Goal: Information Seeking & Learning: Learn about a topic

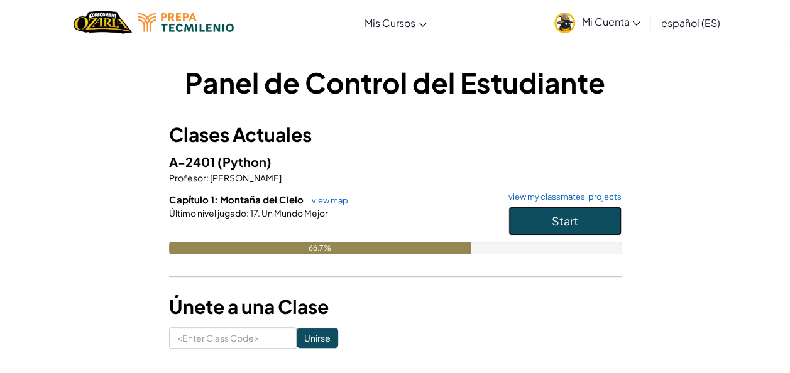
click at [589, 231] on button "Start" at bounding box center [564, 221] width 113 height 29
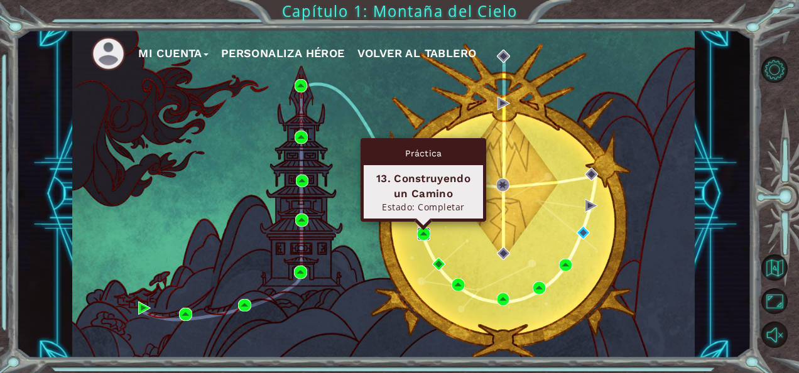
click at [422, 235] on img at bounding box center [423, 233] width 13 height 13
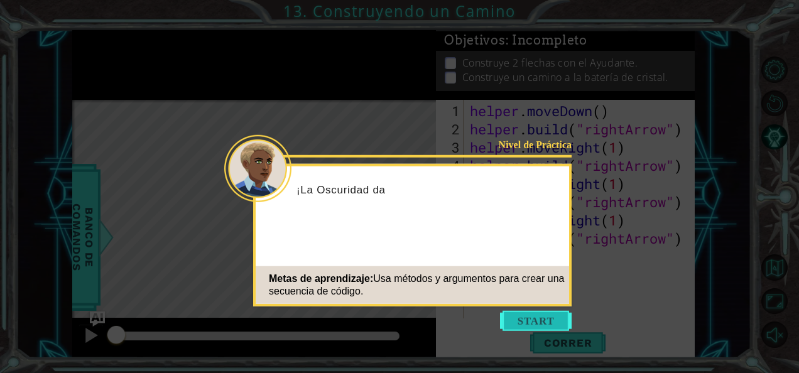
click at [511, 326] on button "Start" at bounding box center [536, 321] width 72 height 20
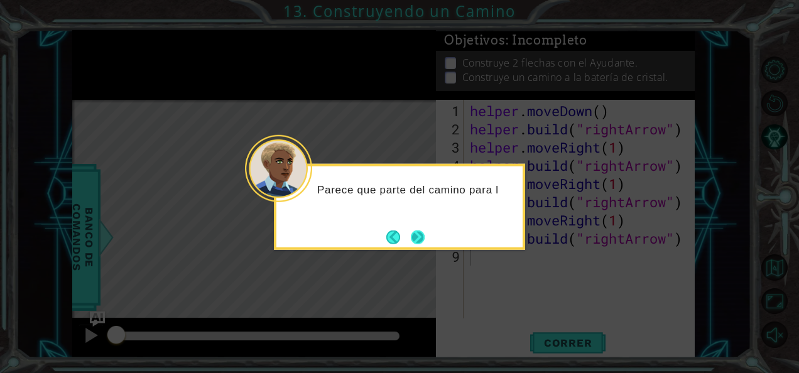
click at [425, 234] on button "Next" at bounding box center [418, 237] width 14 height 14
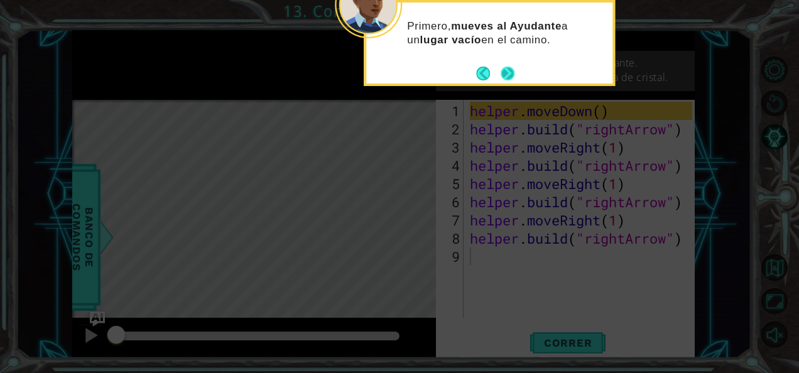
click at [509, 72] on button "Next" at bounding box center [507, 73] width 15 height 15
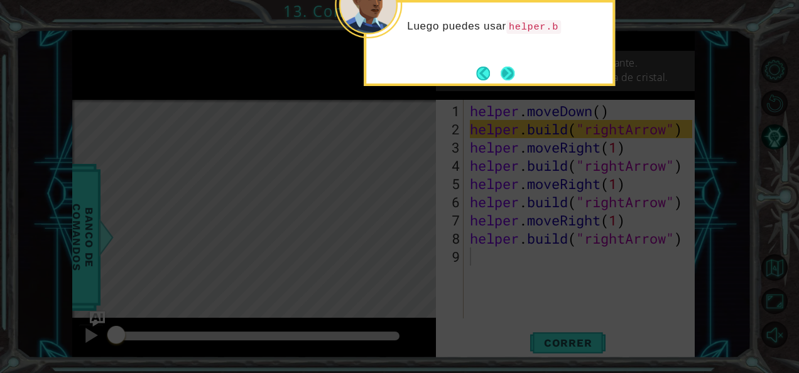
click at [511, 77] on button "Next" at bounding box center [508, 74] width 14 height 14
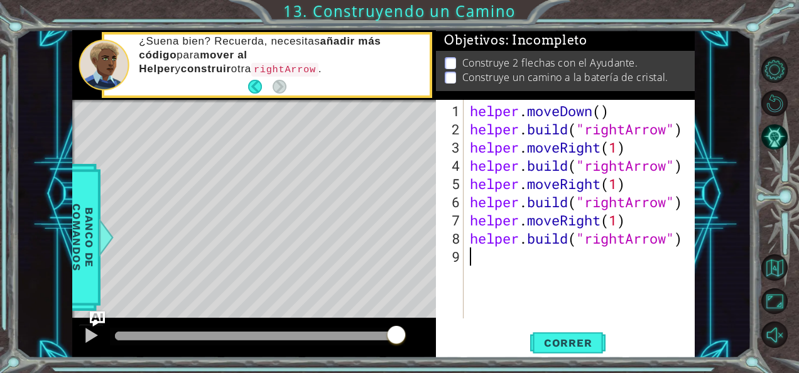
drag, startPoint x: 124, startPoint y: 334, endPoint x: 420, endPoint y: 317, distance: 295.8
click at [420, 317] on div "methods helper moveUp() moveDown() moveLeft() moveRight() build(item) tools for…" at bounding box center [383, 194] width 623 height 329
click at [550, 344] on span "Correr" at bounding box center [568, 343] width 74 height 13
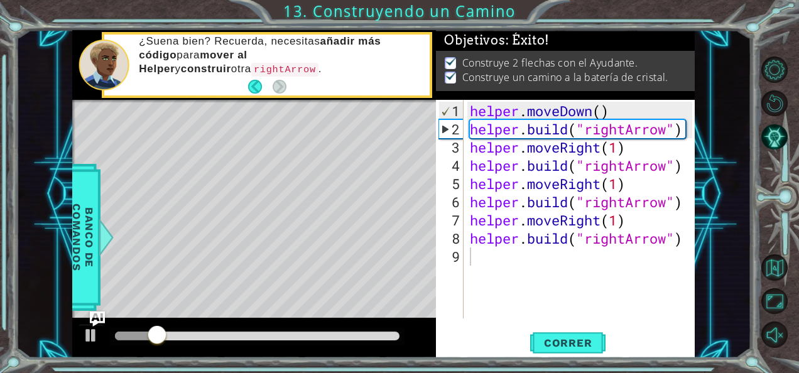
click at [351, 329] on div at bounding box center [257, 337] width 295 height 18
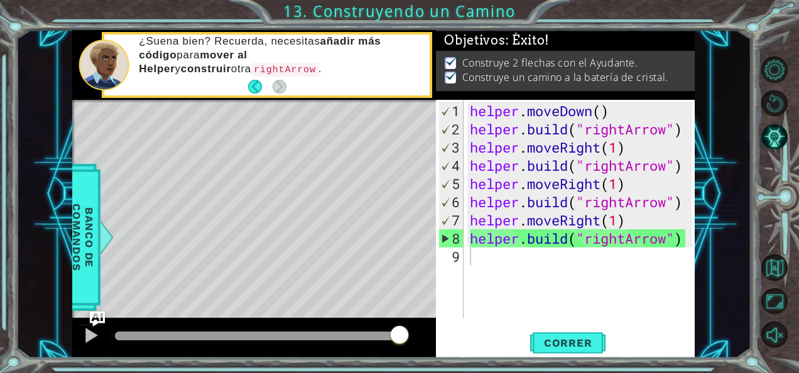
drag, startPoint x: 357, startPoint y: 332, endPoint x: 444, endPoint y: 325, distance: 86.3
click at [444, 325] on body "1 ההההההההההההההההההההההההההההההההההההההההההההההההההההההההההההההההההההההההההההה…" at bounding box center [399, 186] width 799 height 373
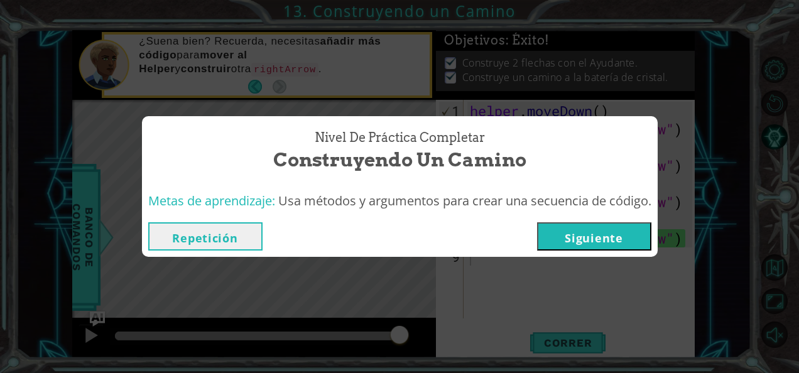
click at [619, 232] on button "Siguiente" at bounding box center [594, 236] width 114 height 28
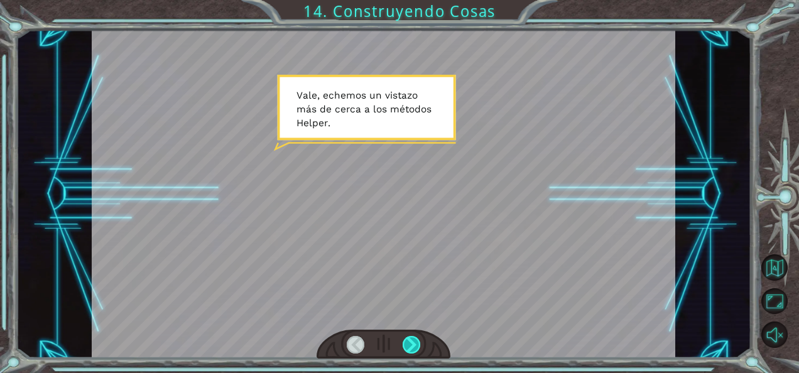
click at [408, 339] on div at bounding box center [412, 345] width 18 height 18
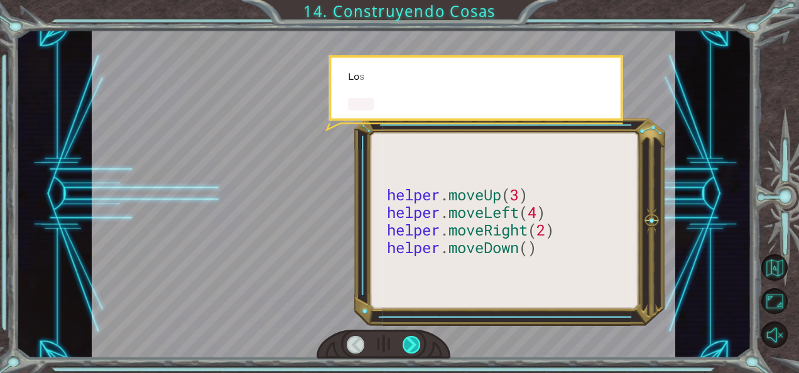
click at [408, 339] on div at bounding box center [412, 345] width 18 height 18
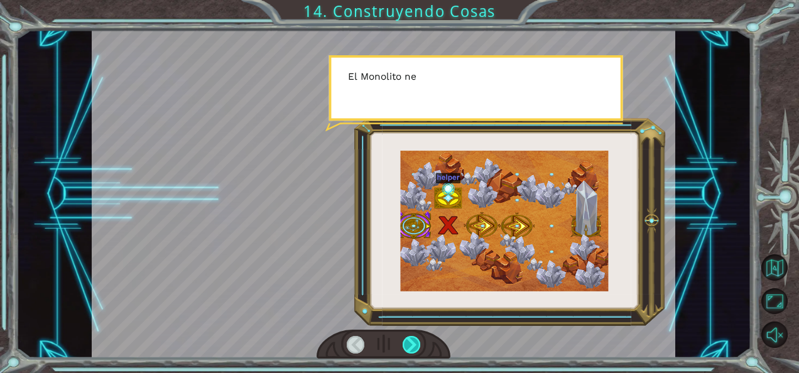
click at [408, 339] on div at bounding box center [412, 345] width 18 height 18
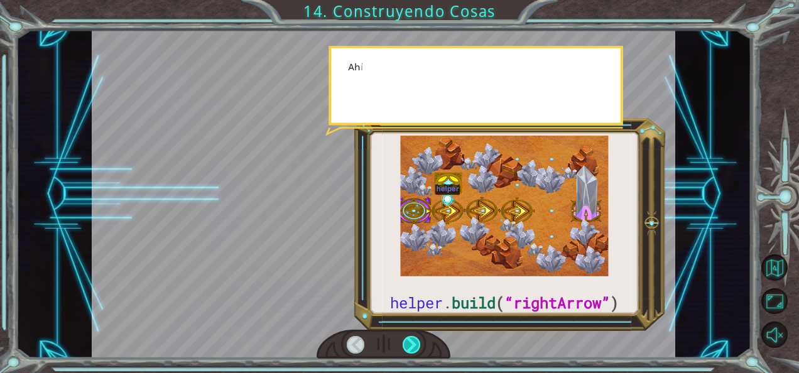
click at [408, 339] on div at bounding box center [412, 345] width 18 height 18
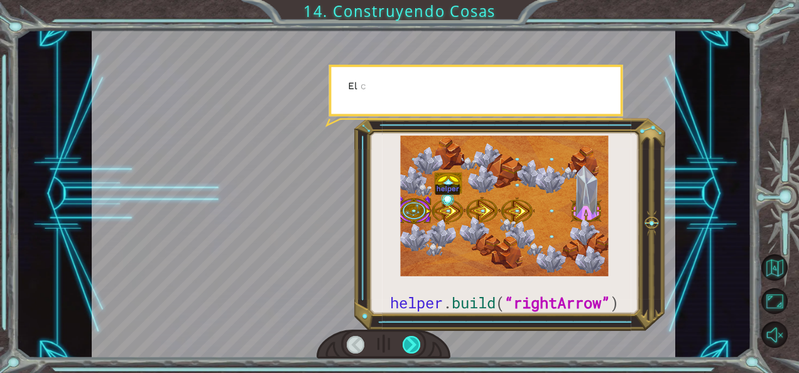
click at [408, 339] on div at bounding box center [412, 345] width 18 height 18
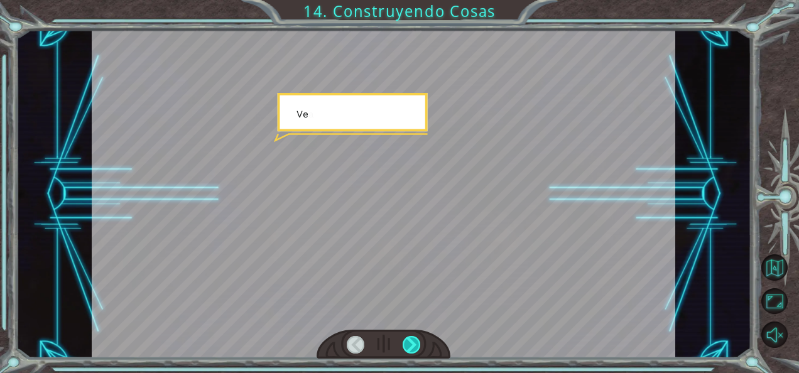
click at [408, 339] on div at bounding box center [412, 345] width 18 height 18
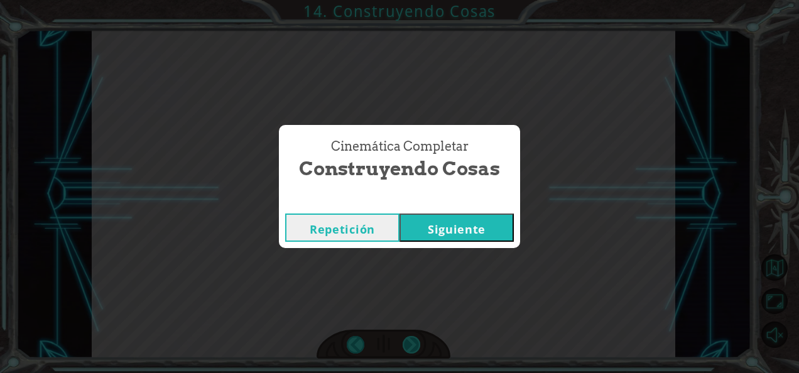
click at [408, 339] on div "Cinemática Completar Construyendo Cosas Repetición [GEOGRAPHIC_DATA]" at bounding box center [399, 186] width 799 height 373
click at [448, 217] on button "Siguiente" at bounding box center [457, 228] width 114 height 28
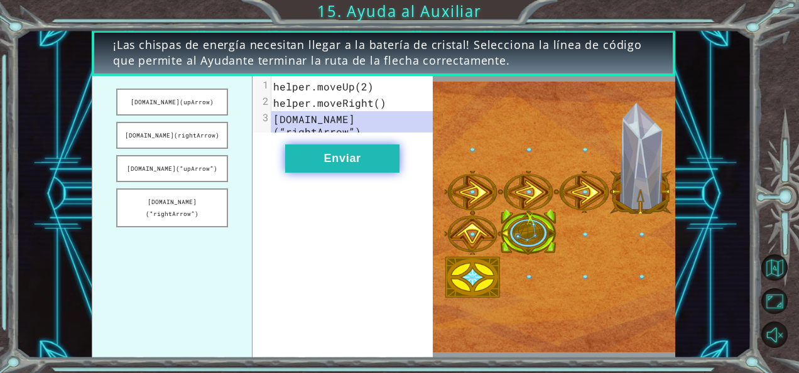
click at [364, 163] on button "Enviar" at bounding box center [342, 158] width 114 height 28
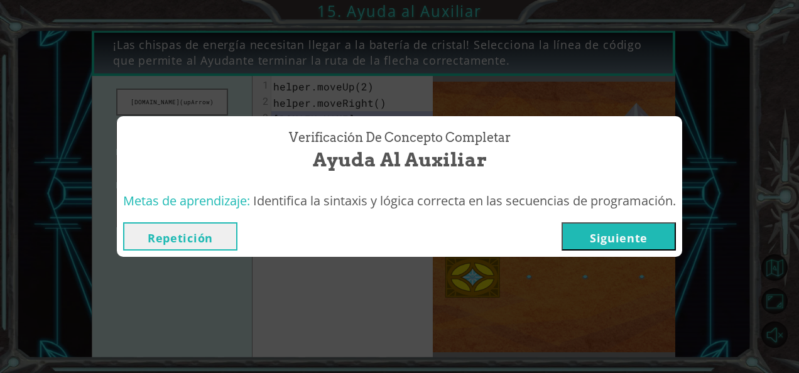
click at [582, 231] on button "Siguiente" at bounding box center [619, 236] width 114 height 28
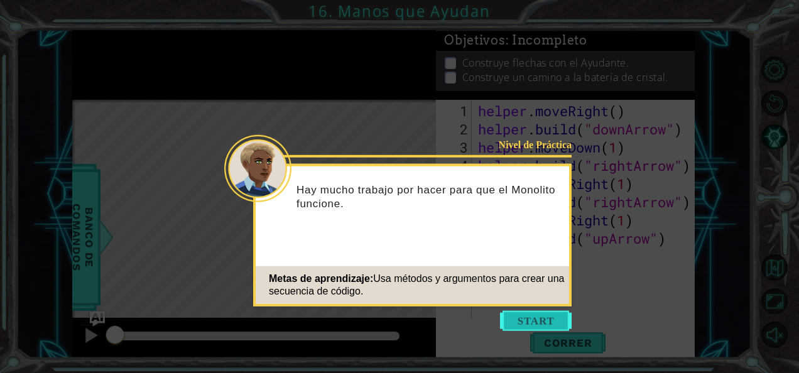
click at [506, 313] on button "Start" at bounding box center [536, 321] width 72 height 20
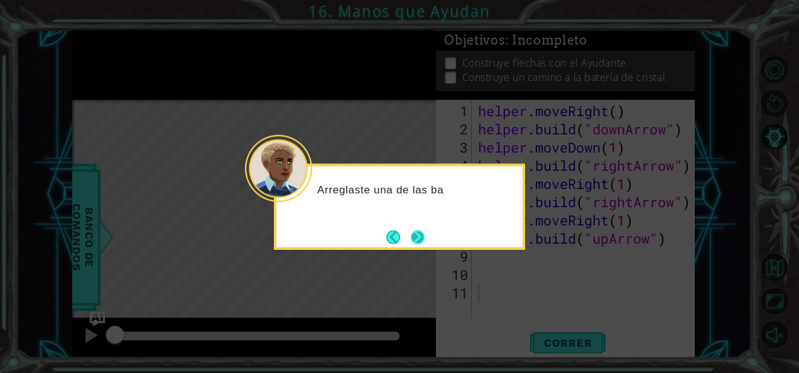
click at [425, 244] on button "Next" at bounding box center [418, 237] width 14 height 14
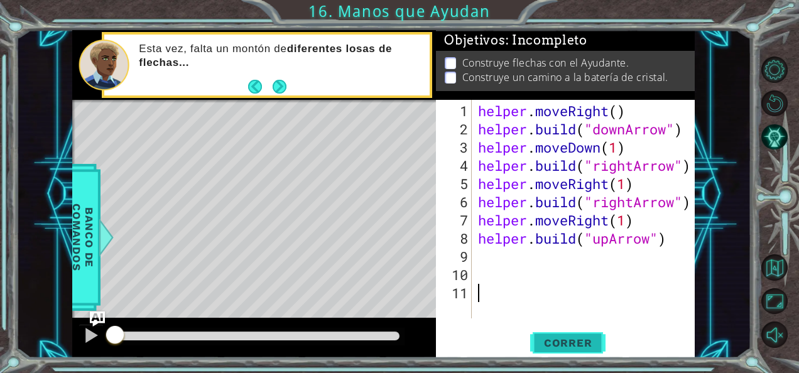
click at [542, 337] on span "Correr" at bounding box center [568, 343] width 74 height 13
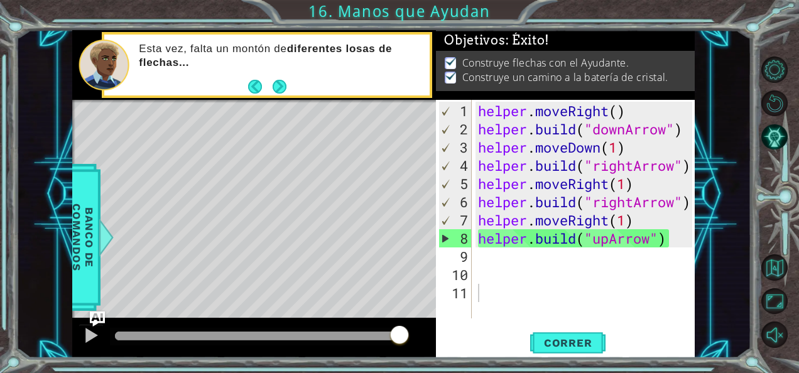
drag, startPoint x: 269, startPoint y: 332, endPoint x: 457, endPoint y: 344, distance: 188.2
click at [457, 344] on body "1 ההההההההההההההההההההההההההההההההההההההההההההההההההההההההההההההההההההההההההההה…" at bounding box center [399, 186] width 799 height 373
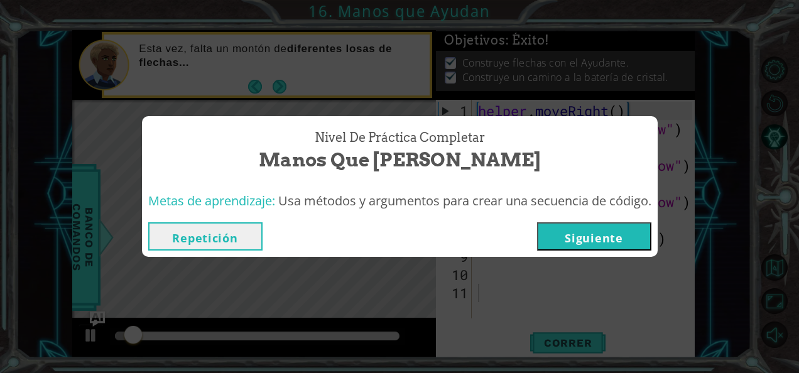
click at [577, 232] on button "Siguiente" at bounding box center [594, 236] width 114 height 28
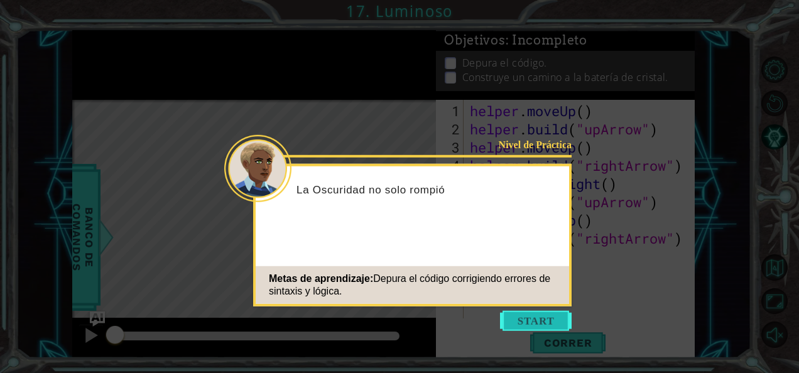
click at [530, 325] on button "Start" at bounding box center [536, 321] width 72 height 20
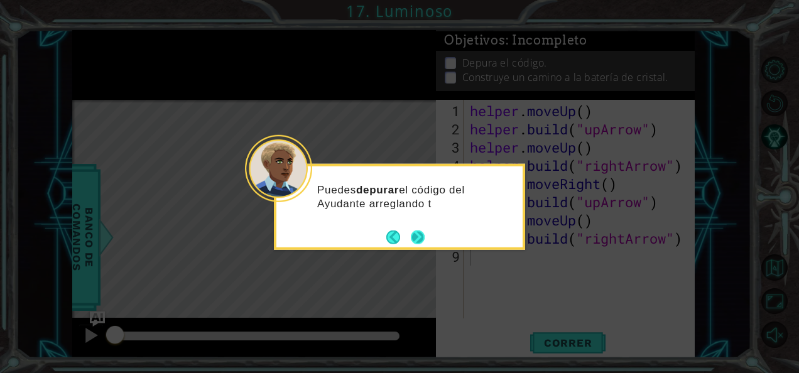
click at [417, 232] on button "Next" at bounding box center [418, 238] width 18 height 18
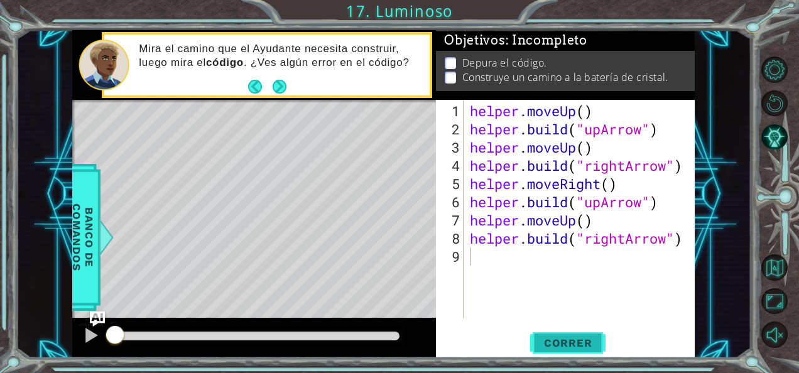
click at [555, 344] on span "Correr" at bounding box center [568, 343] width 74 height 13
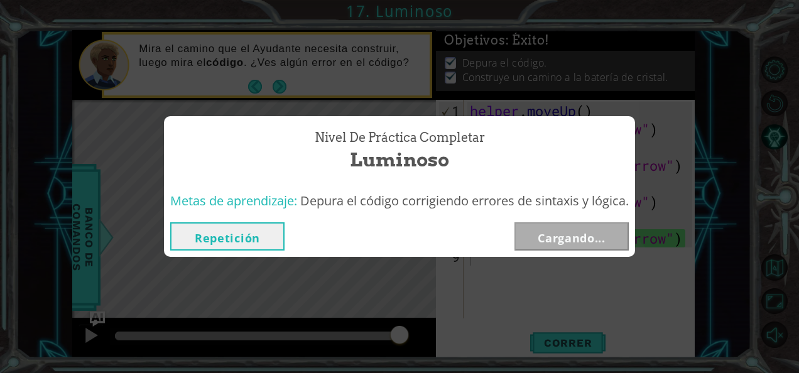
drag, startPoint x: 351, startPoint y: 333, endPoint x: 447, endPoint y: 334, distance: 96.8
click at [447, 334] on body "1 ההההההההההההההההההההההההההההההההההההההההההההההההההההההההההההההההההההההההההההה…" at bounding box center [399, 186] width 799 height 373
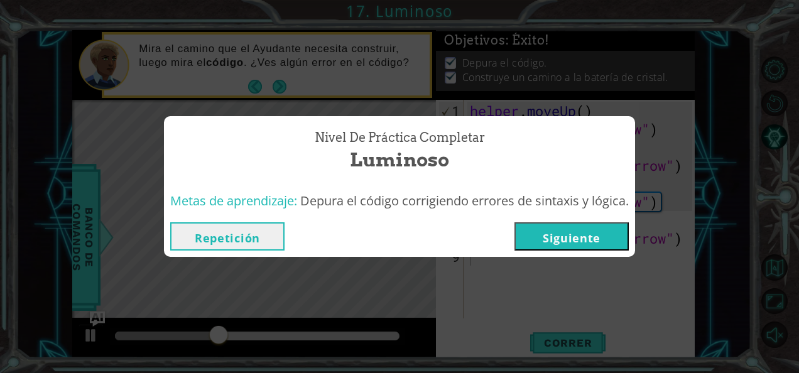
click at [587, 224] on button "Siguiente" at bounding box center [572, 236] width 114 height 28
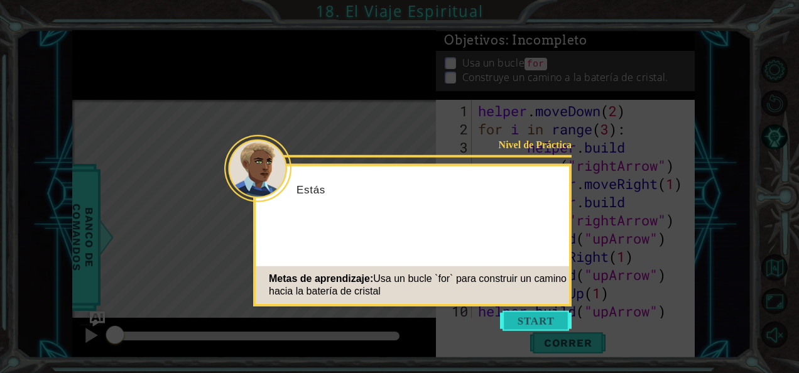
scroll to position [18, 0]
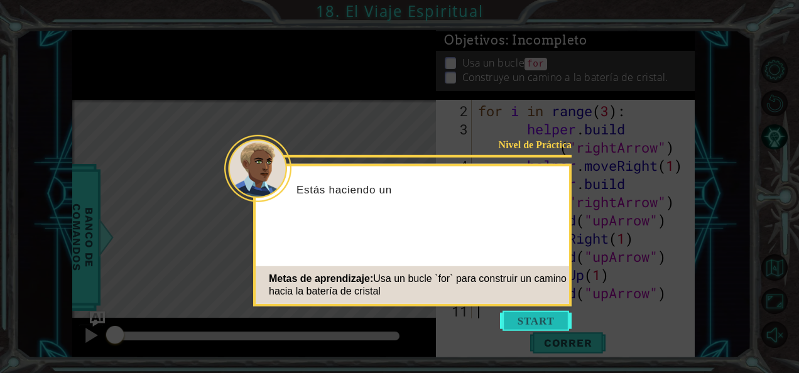
click at [554, 321] on button "Start" at bounding box center [536, 321] width 72 height 20
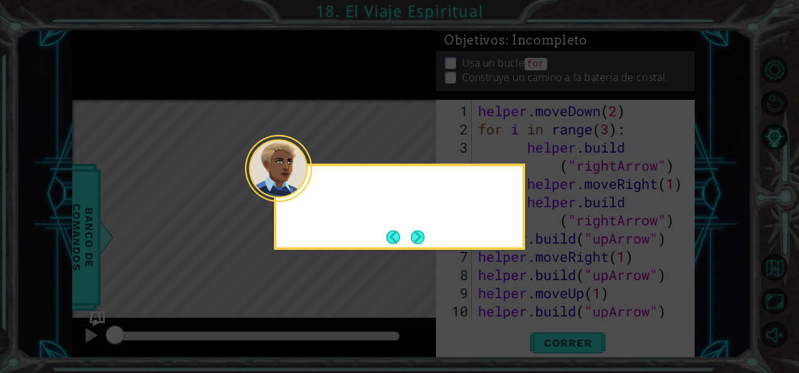
scroll to position [0, 0]
click at [570, 330] on icon at bounding box center [399, 186] width 799 height 373
click at [425, 237] on button "Next" at bounding box center [417, 236] width 19 height 19
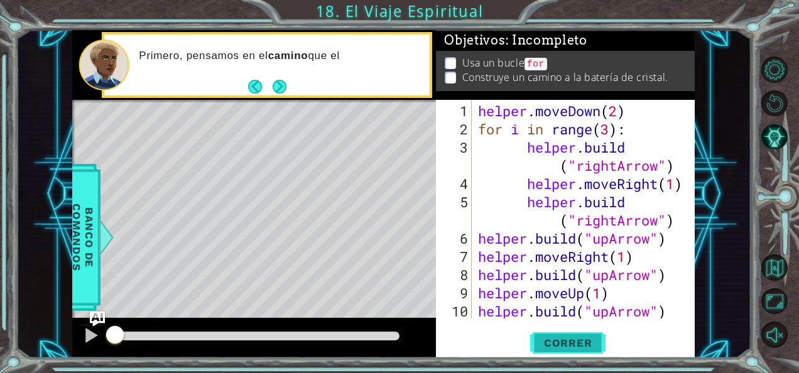
click at [564, 330] on button "Correr" at bounding box center [567, 343] width 75 height 26
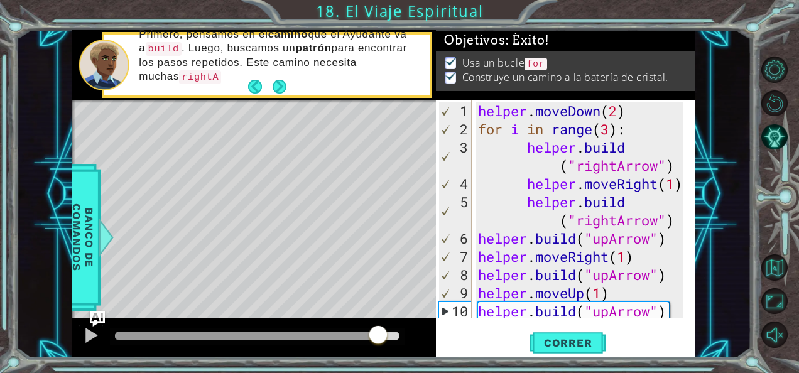
drag, startPoint x: 212, startPoint y: 338, endPoint x: 378, endPoint y: 340, distance: 165.9
click at [378, 340] on div at bounding box center [257, 336] width 285 height 9
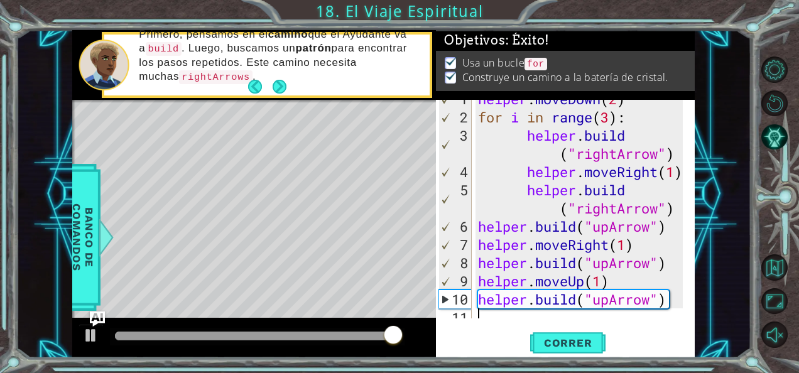
scroll to position [13, 0]
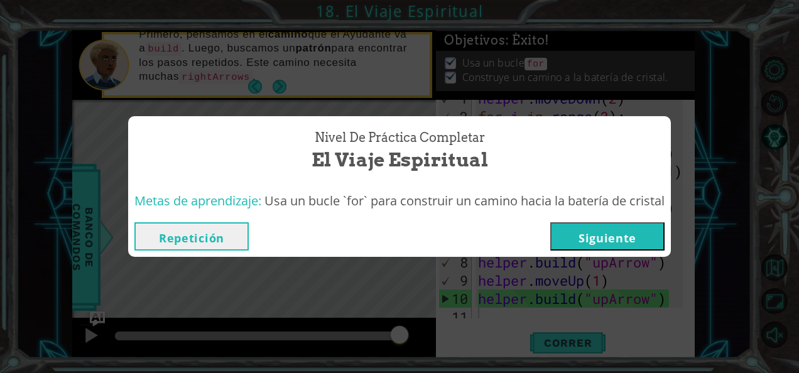
click at [192, 229] on button "Repetición" at bounding box center [191, 236] width 114 height 28
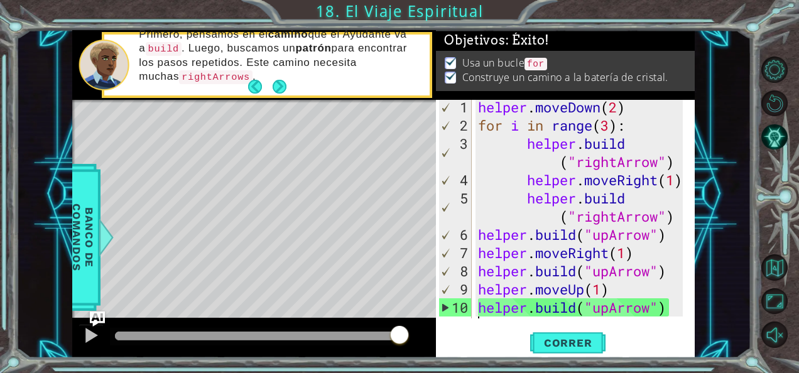
scroll to position [4, 0]
click at [585, 332] on button "Correr" at bounding box center [567, 343] width 75 height 26
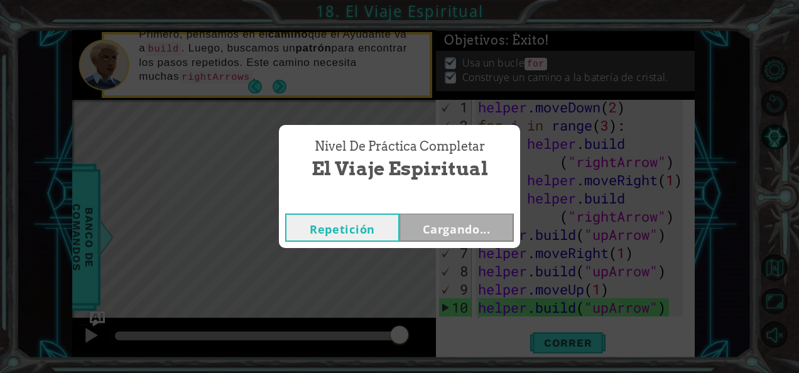
drag, startPoint x: 351, startPoint y: 339, endPoint x: 505, endPoint y: 343, distance: 154.6
click at [415, 337] on body "1 ההההההההההההההההההההההההההההההההההההההההההההההההההההההההההההההההההההההההההההה…" at bounding box center [399, 186] width 799 height 373
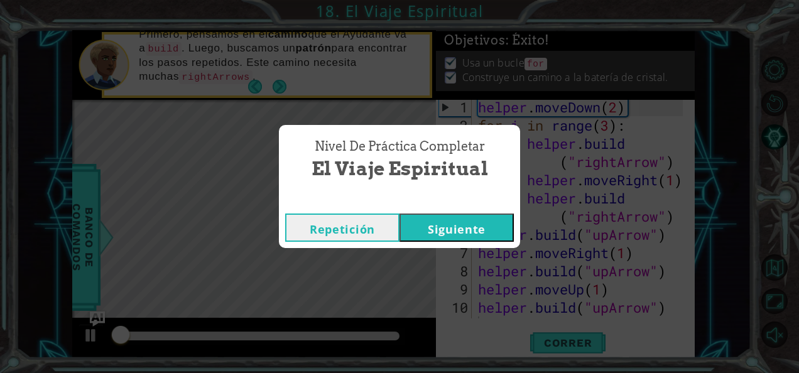
click at [487, 225] on button "Siguiente" at bounding box center [457, 228] width 114 height 28
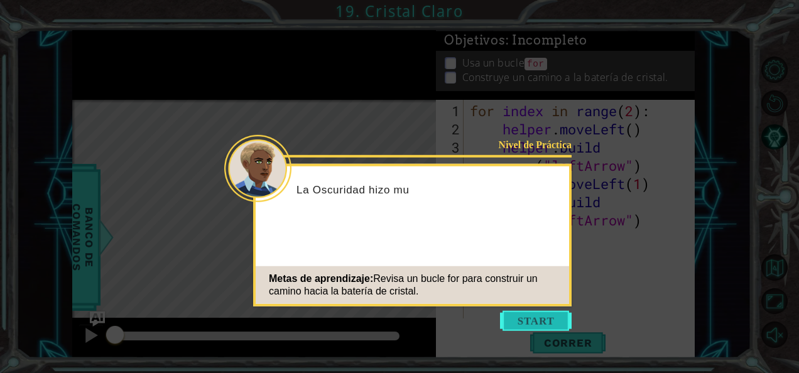
click at [552, 315] on button "Start" at bounding box center [536, 321] width 72 height 20
